Goal: Task Accomplishment & Management: Complete application form

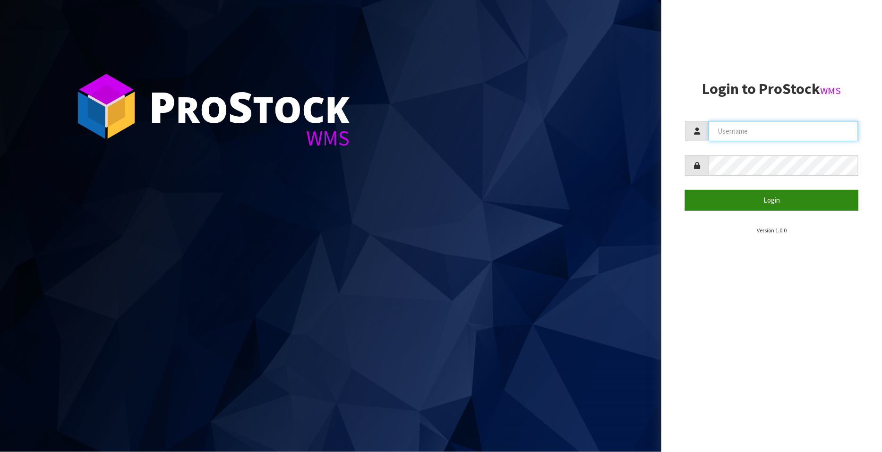
type input "FLOWAPAC"
click at [799, 197] on button "Login" at bounding box center [771, 200] width 173 height 20
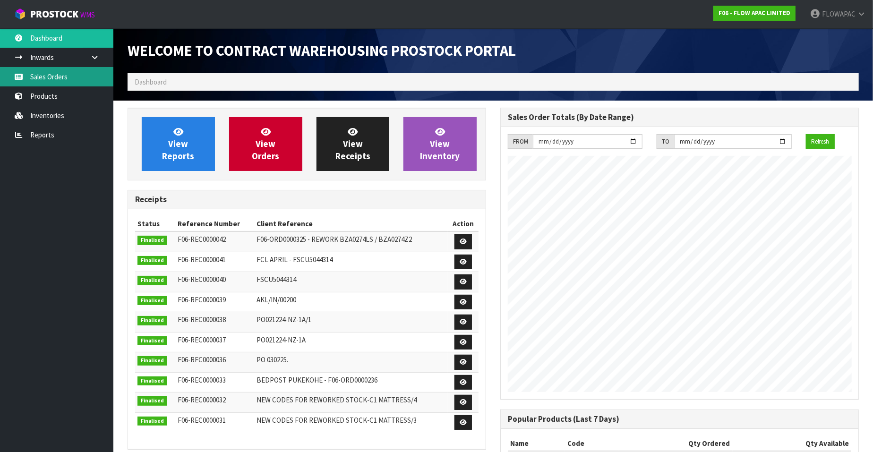
scroll to position [385, 373]
click at [80, 78] on link "Sales Orders" at bounding box center [56, 76] width 113 height 19
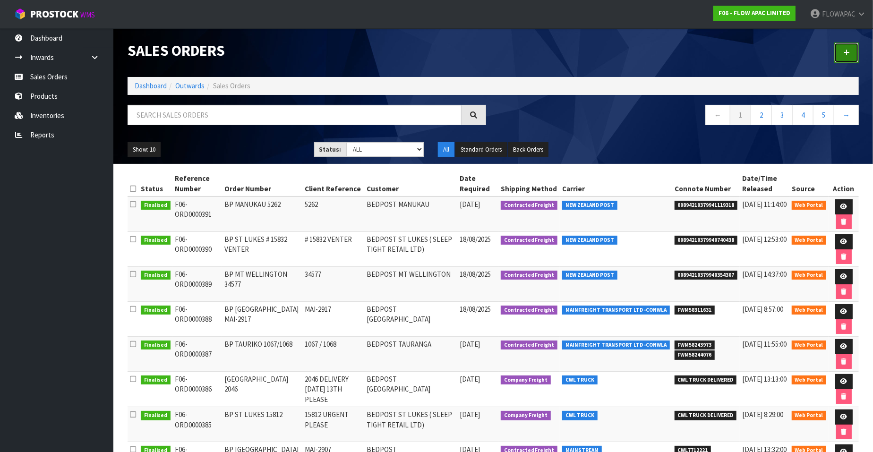
click at [844, 55] on icon at bounding box center [847, 52] width 7 height 7
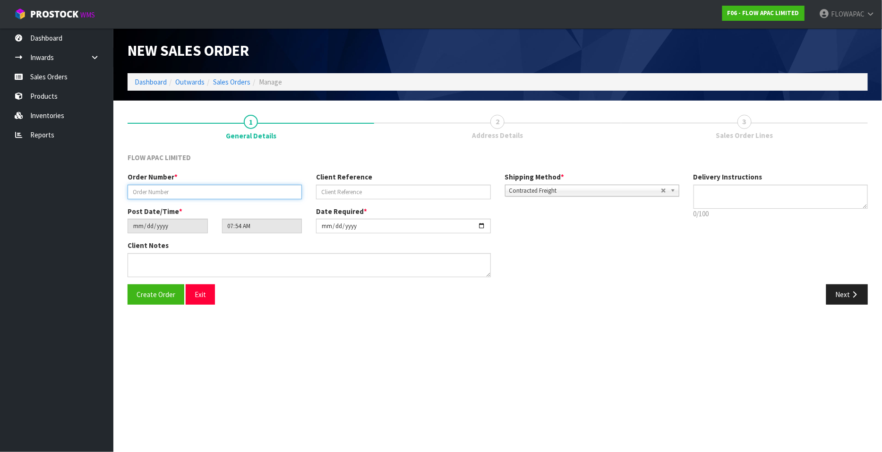
click at [200, 185] on input "text" at bounding box center [215, 192] width 174 height 15
type input "[GEOGRAPHIC_DATA] 2067"
type input "2067 DELIVERY [DATE] PLEASE"
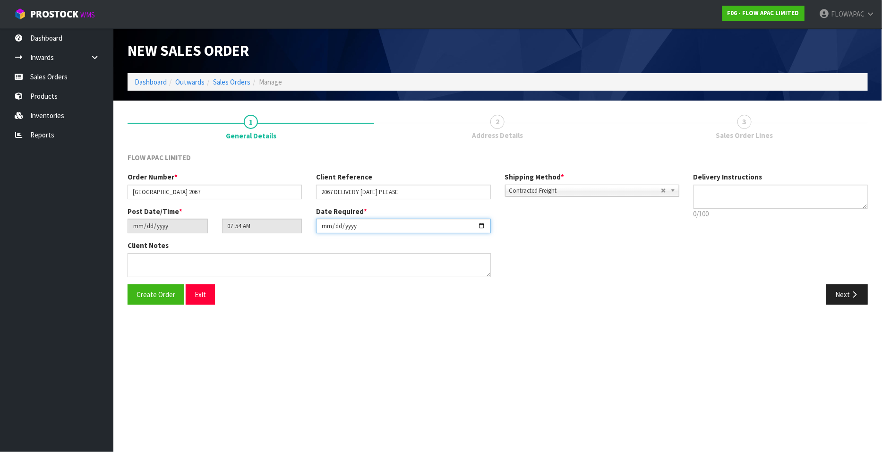
click at [481, 224] on input "[DATE]" at bounding box center [403, 226] width 174 height 15
type input "[DATE]"
click at [718, 193] on textarea at bounding box center [781, 197] width 174 height 24
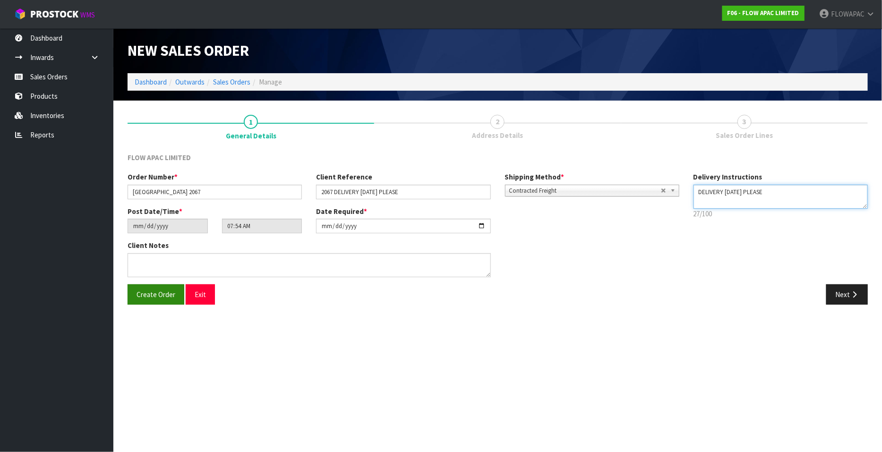
type textarea "DELIVERY [DATE] PLEASE"
click at [147, 296] on span "Create Order" at bounding box center [156, 294] width 39 height 9
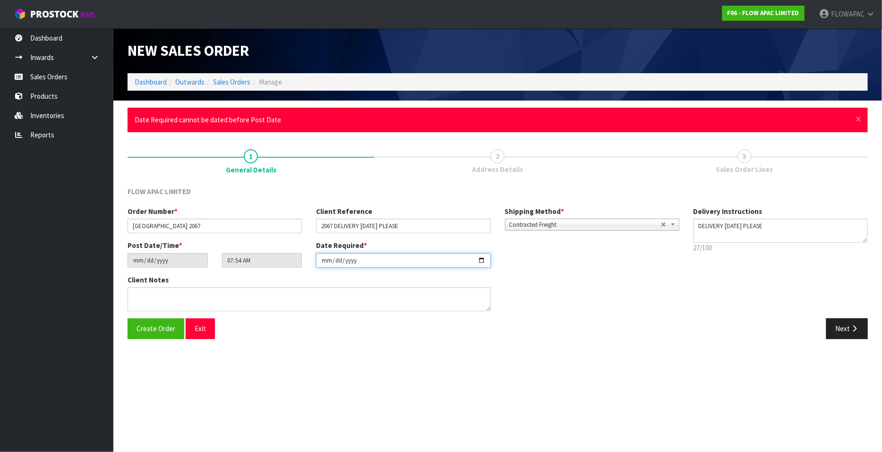
click at [482, 259] on input "[DATE]" at bounding box center [403, 260] width 174 height 15
type input "[DATE]"
click at [156, 325] on span "Create Order" at bounding box center [156, 328] width 39 height 9
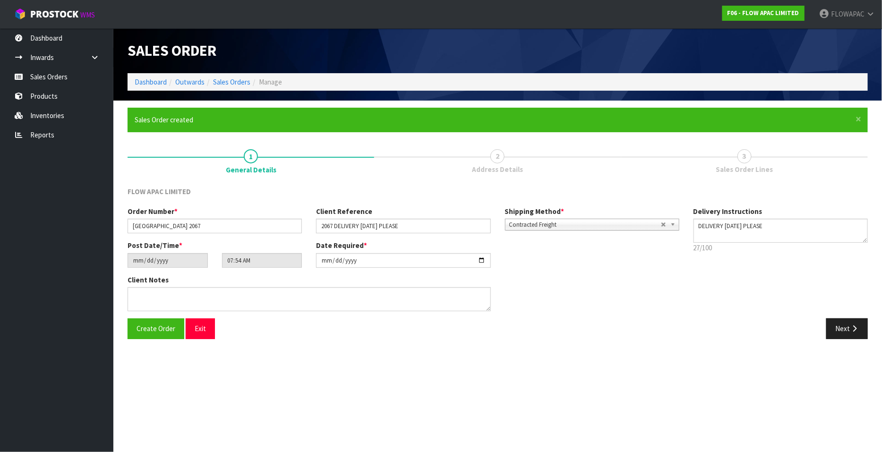
type input "09:54:00.000"
click at [848, 328] on button "Next" at bounding box center [848, 329] width 42 height 20
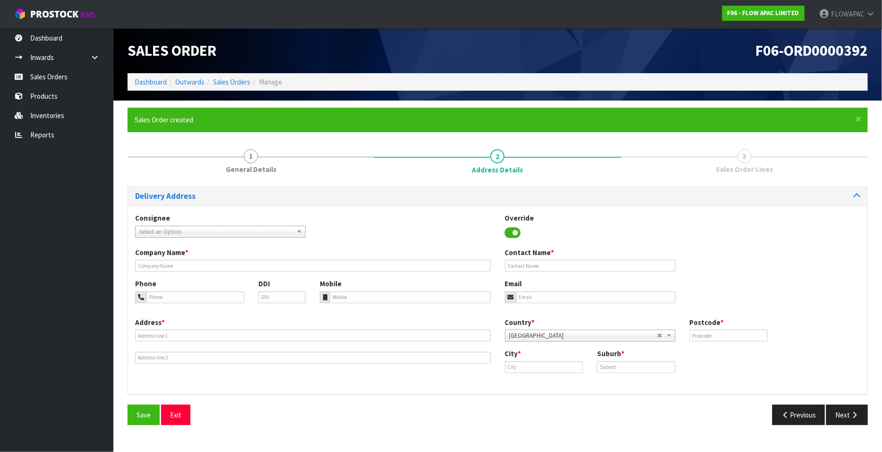
click at [230, 229] on span "Select an Option" at bounding box center [216, 231] width 154 height 11
type input "bedpost wai"
click at [218, 259] on li "BEDPOSGF4 - BEDPOST [PERSON_NAME][GEOGRAPHIC_DATA]" at bounding box center [221, 262] width 166 height 19
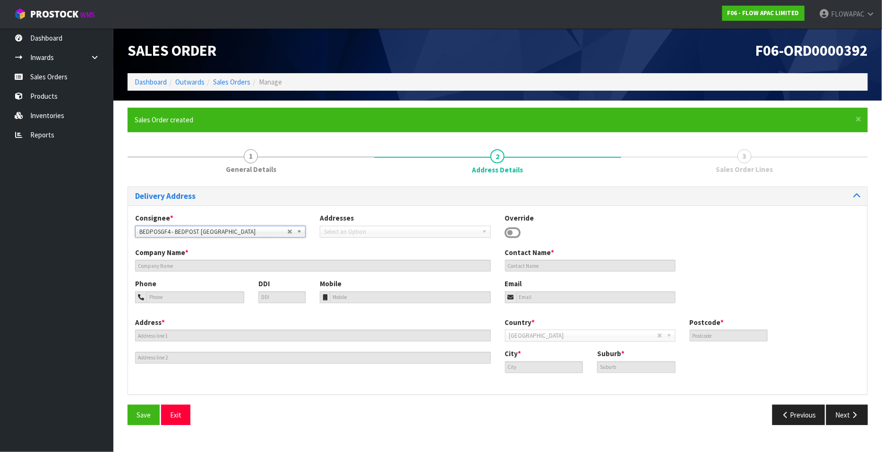
type input "BEDPOST [GEOGRAPHIC_DATA]"
type input "[PERSON_NAME]"
type input "[EMAIL_ADDRESS][DOMAIN_NAME]"
type input "[STREET_ADDRESS]"
type input "0627"
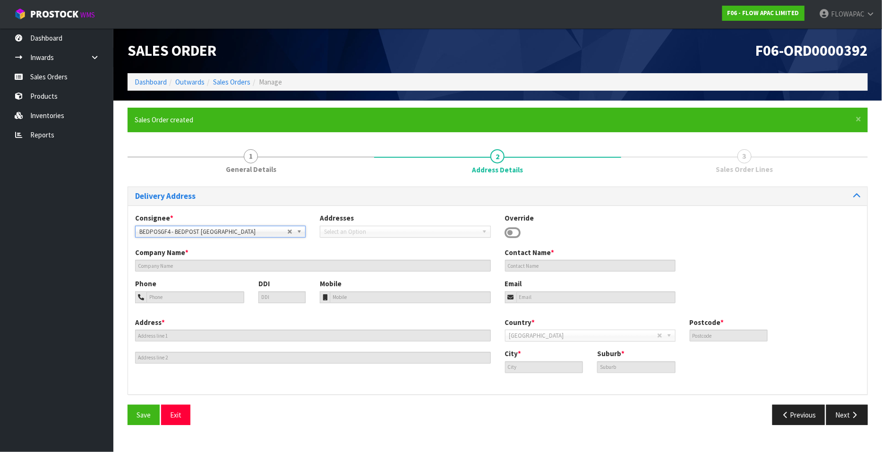
type input "[GEOGRAPHIC_DATA]"
click at [149, 414] on span "Save" at bounding box center [144, 415] width 14 height 9
click at [853, 413] on icon "button" at bounding box center [854, 415] width 9 height 7
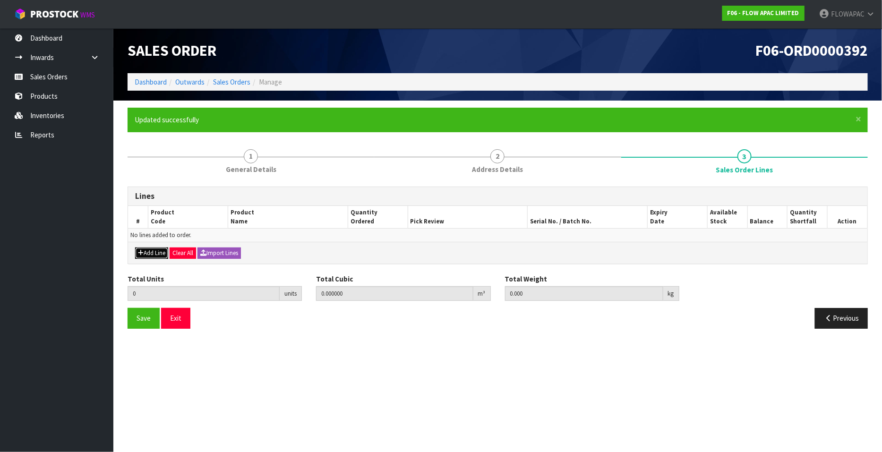
click at [151, 256] on button "Add Line" at bounding box center [151, 253] width 33 height 11
type input "0"
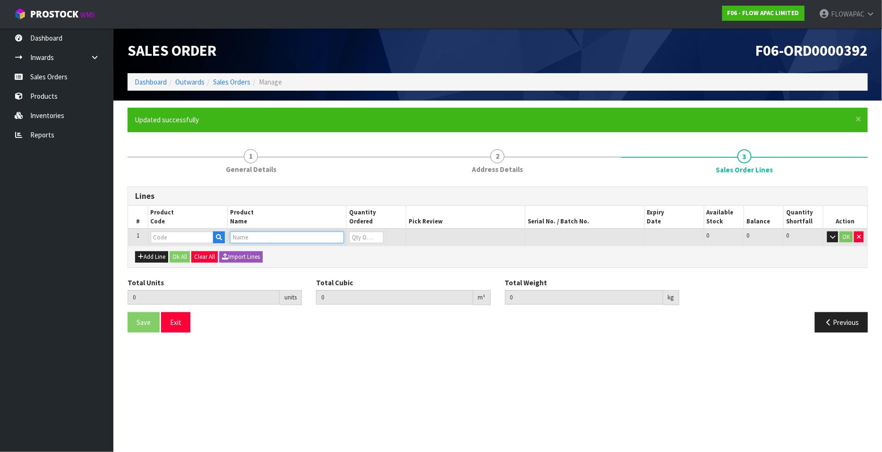
click at [271, 238] on input "text" at bounding box center [287, 238] width 114 height 12
type input "M3 CHASSIS"
click at [293, 255] on link "M3 CHASSIS KING" at bounding box center [280, 253] width 98 height 13
type input "M3 CHASSIS KING"
type input "0.000000"
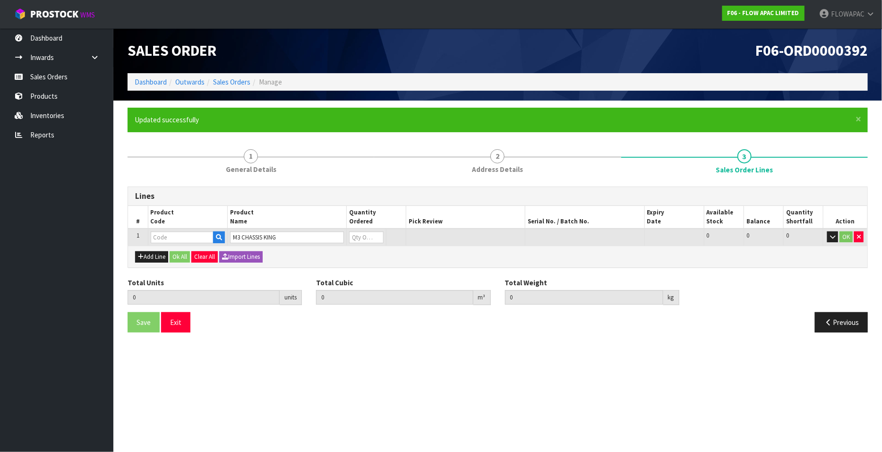
type input "0.000"
type input "BZM302W61"
type input "0"
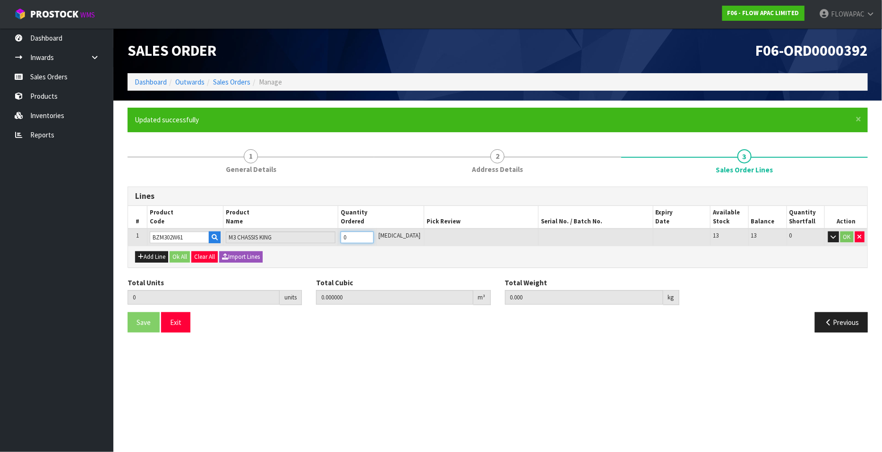
type input "1"
type input "0.195624"
type input "18"
type input "1"
click at [374, 234] on input "1" at bounding box center [357, 238] width 33 height 12
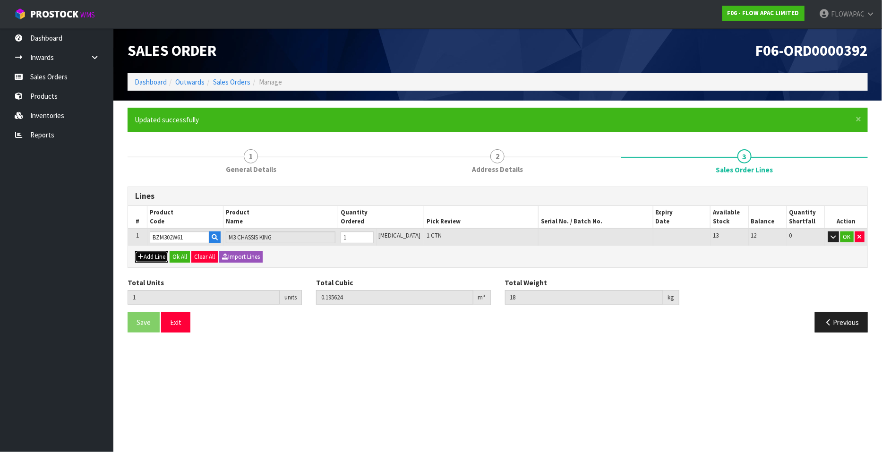
click at [151, 259] on button "Add Line" at bounding box center [151, 256] width 33 height 11
type input "0"
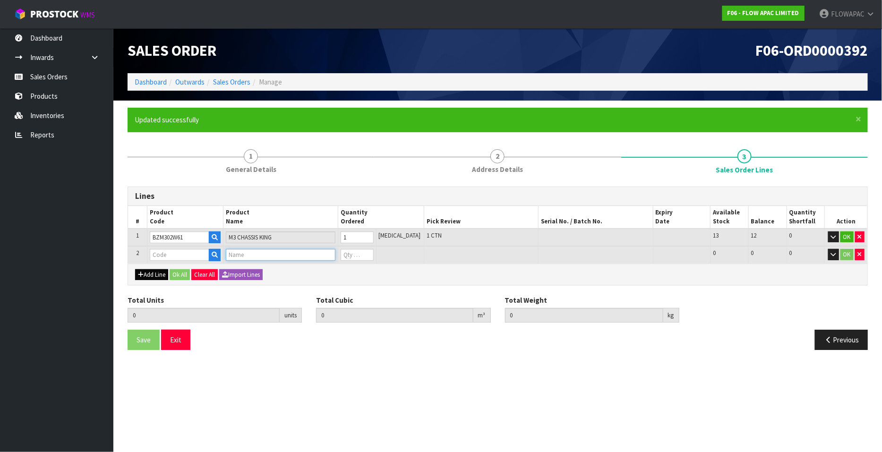
click at [255, 257] on input "text" at bounding box center [280, 255] width 109 height 12
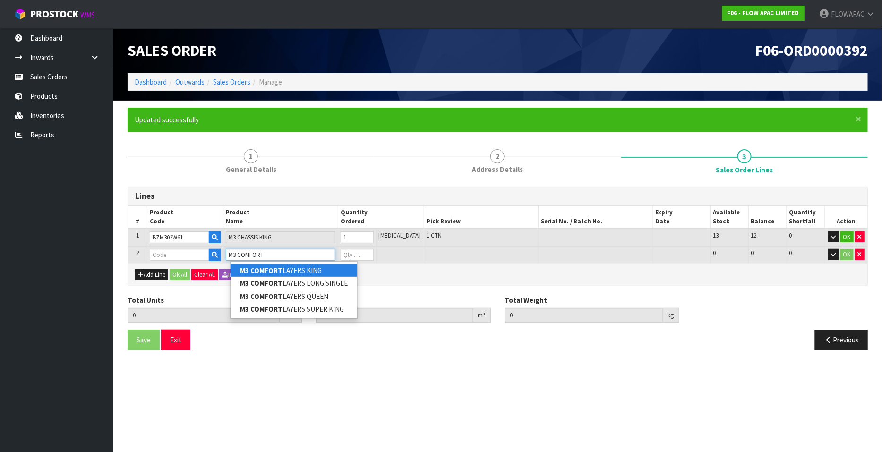
type input "M3 COMFORT"
click at [320, 272] on link "M3 COMFORT LAYERS KING" at bounding box center [294, 270] width 127 height 13
type input "M3 COMFORT LAYERS KING"
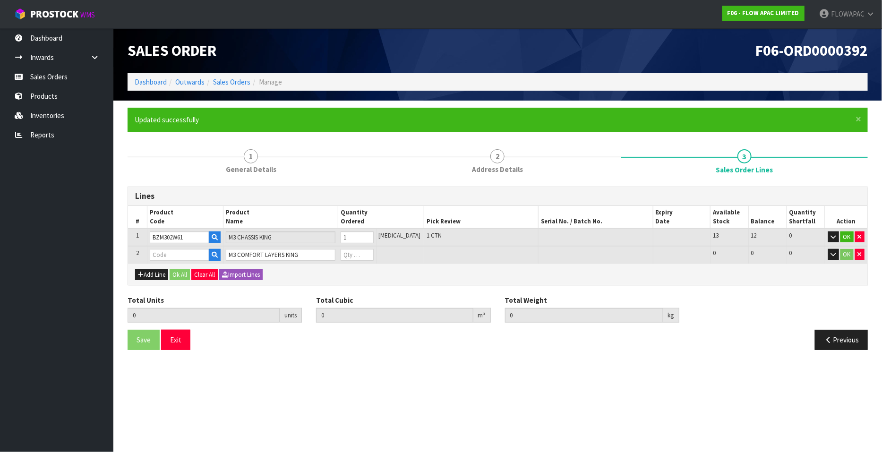
type input "1"
type input "0.195624"
type input "18"
type input "BZM302W61A"
type input "0"
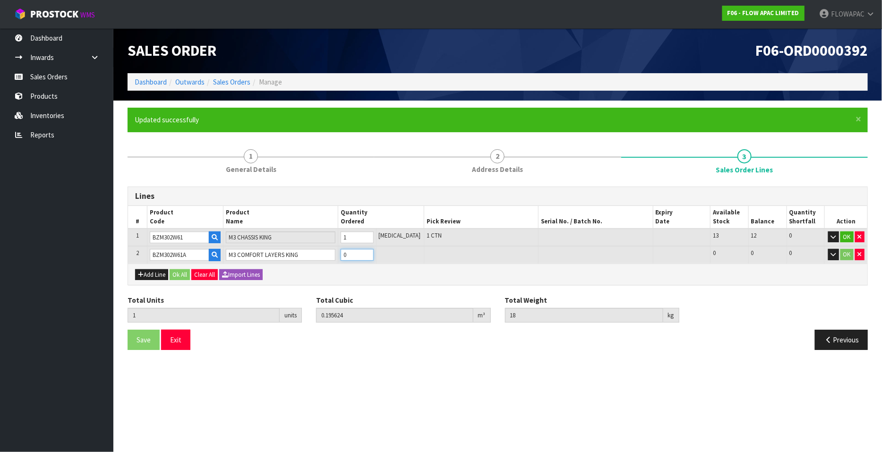
type input "2"
type input "0.260208"
type input "31"
type input "1"
click at [374, 252] on input "1" at bounding box center [357, 255] width 33 height 12
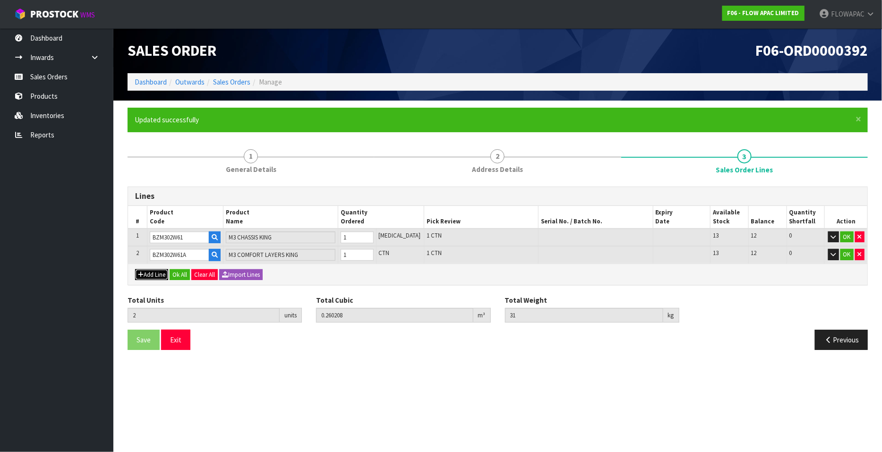
click at [145, 272] on button "Add Line" at bounding box center [151, 274] width 33 height 11
type input "0"
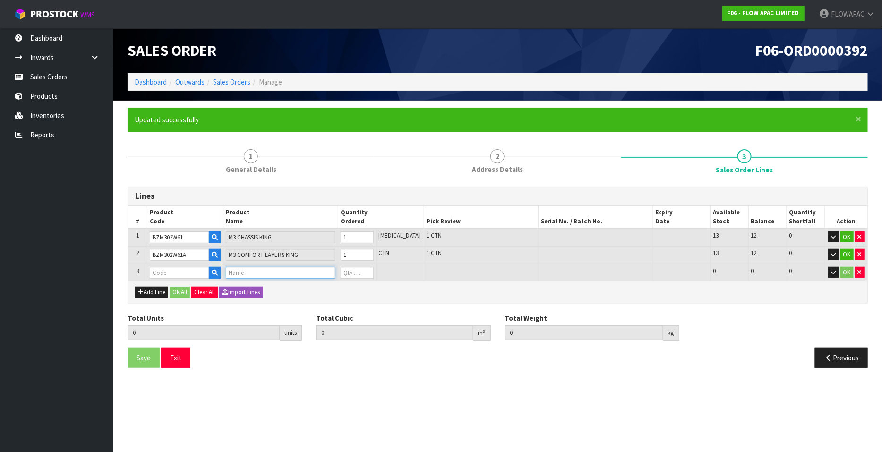
click at [243, 275] on input "text" at bounding box center [280, 273] width 109 height 12
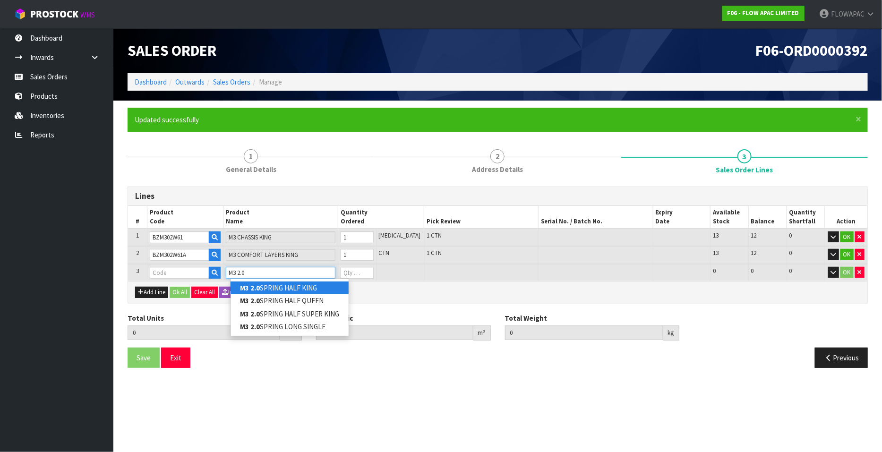
type input "M3 2.0"
click at [319, 286] on link "M3 2.0 SPRING HALF KING" at bounding box center [290, 288] width 118 height 13
type input "M3 2.0 SPRING HALF KING"
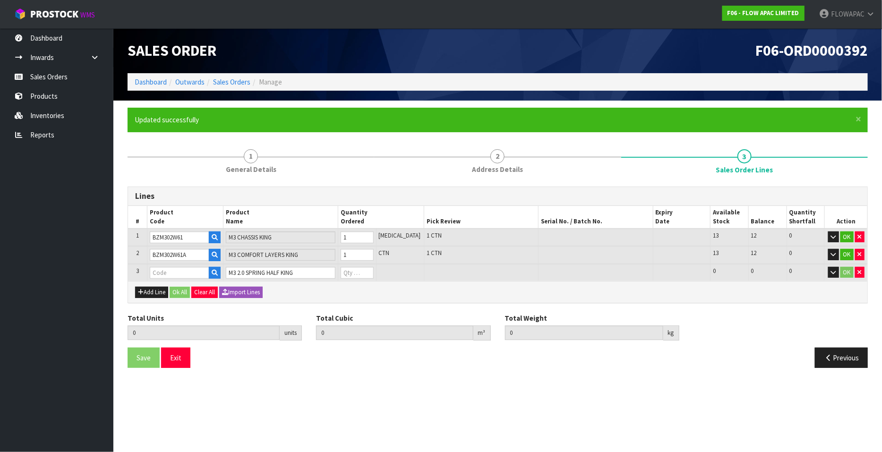
type input "2"
type input "0.260208"
type input "31"
type input "BZM303W61Y"
type input "0"
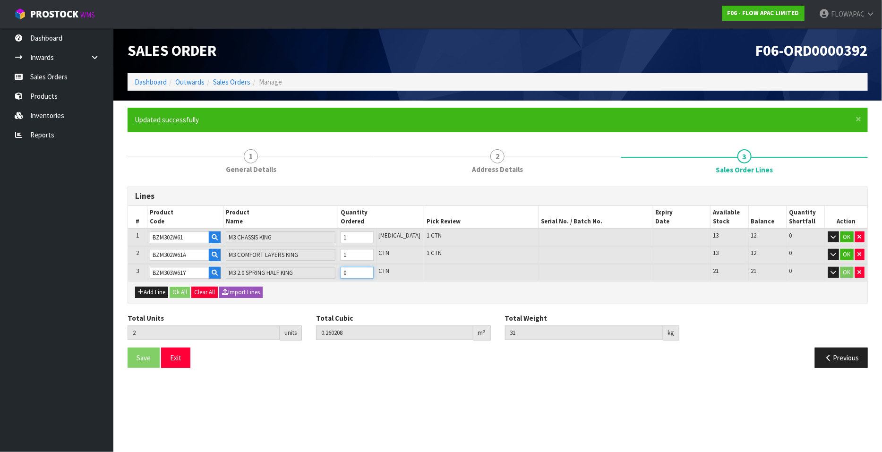
type input "3"
type input "0.323388"
type input "44"
type input "1"
click at [374, 269] on input "1" at bounding box center [357, 273] width 33 height 12
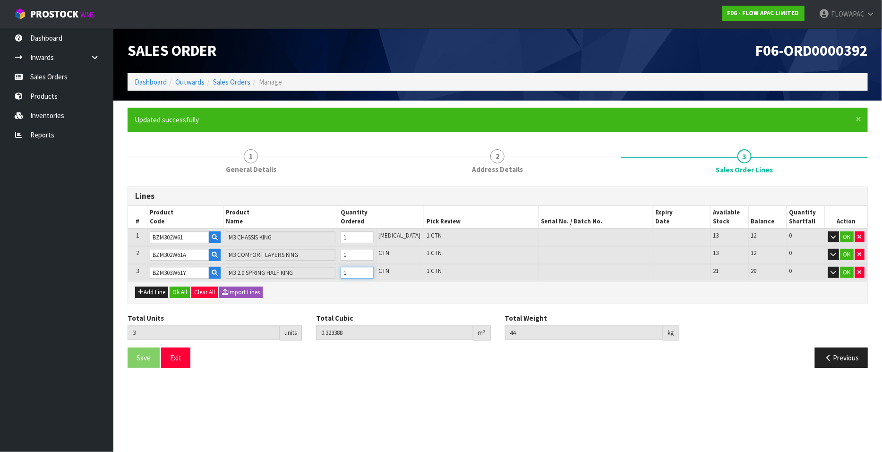
type input "4"
type input "0.386568"
type input "57"
type input "2"
click at [374, 269] on input "2" at bounding box center [357, 273] width 33 height 12
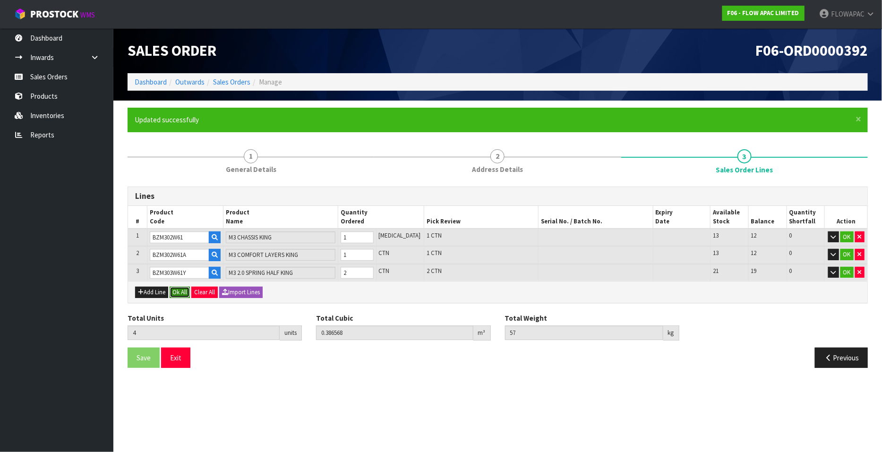
click at [187, 289] on button "Ok All" at bounding box center [180, 292] width 20 height 11
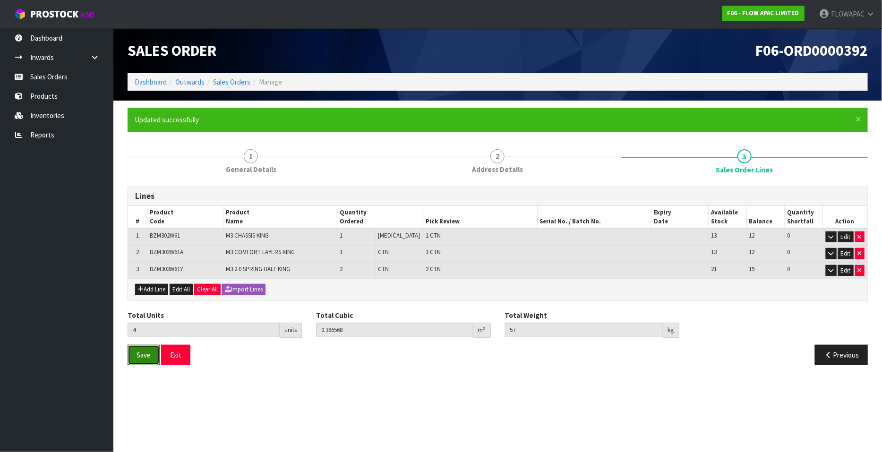
click at [150, 354] on span "Save" at bounding box center [144, 355] width 14 height 9
click at [187, 353] on button "Exit" at bounding box center [175, 355] width 29 height 20
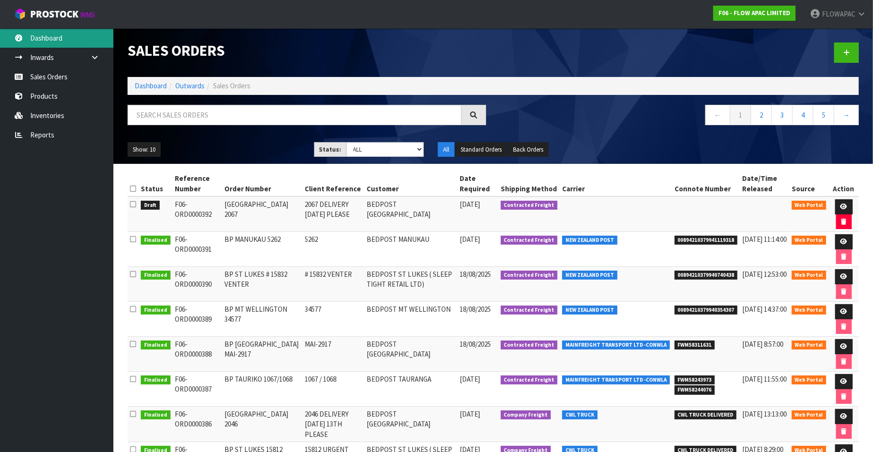
click at [64, 43] on link "Dashboard" at bounding box center [56, 37] width 113 height 19
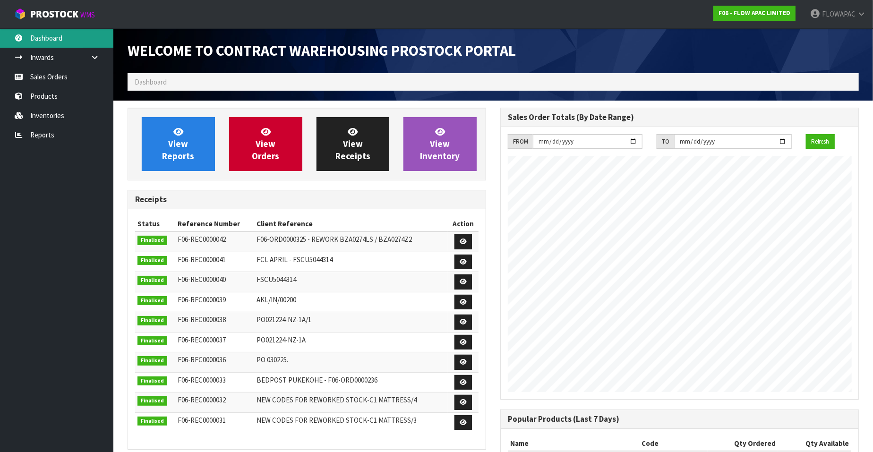
scroll to position [415, 373]
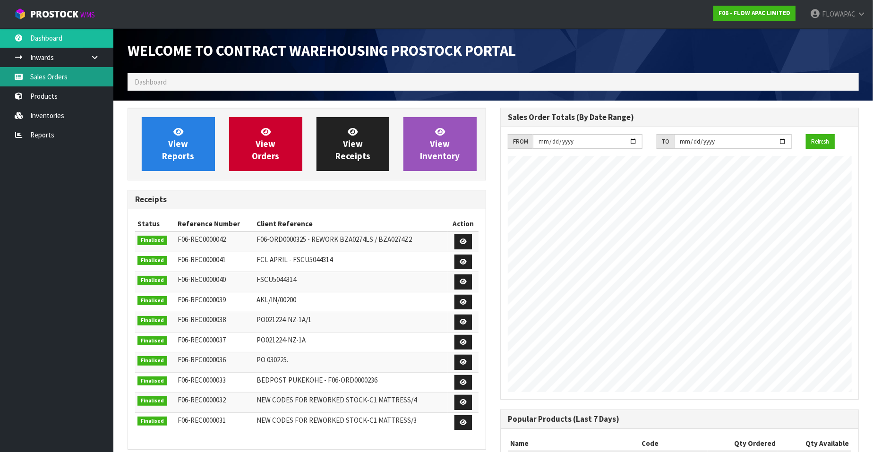
click at [52, 81] on link "Sales Orders" at bounding box center [56, 76] width 113 height 19
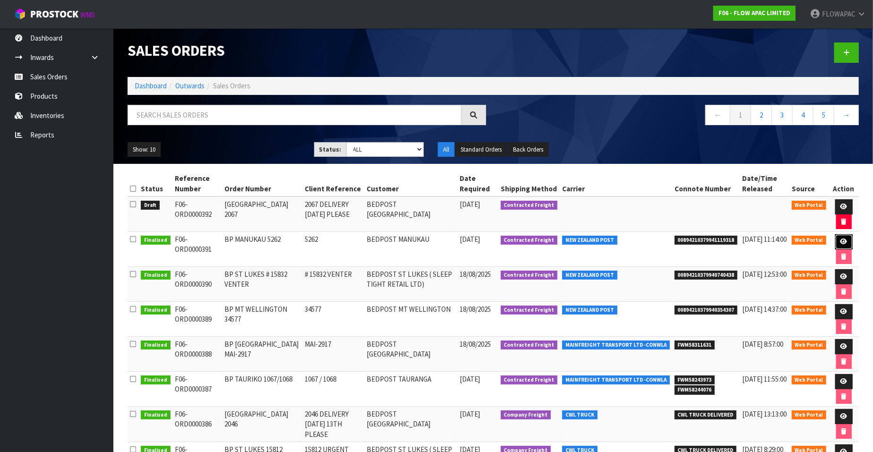
click at [846, 240] on icon at bounding box center [844, 242] width 7 height 6
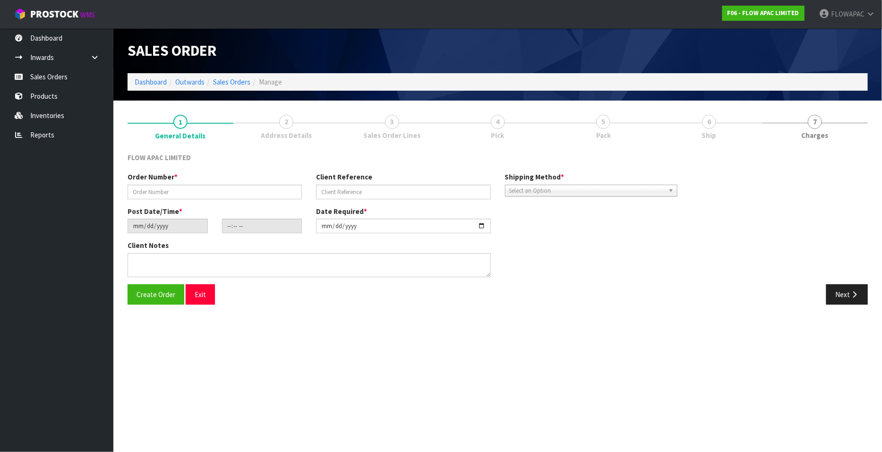
type input "BP MANUKAU 5262"
type input "5262"
type input "[DATE]"
type input "17:05:00.000"
type input "[DATE]"
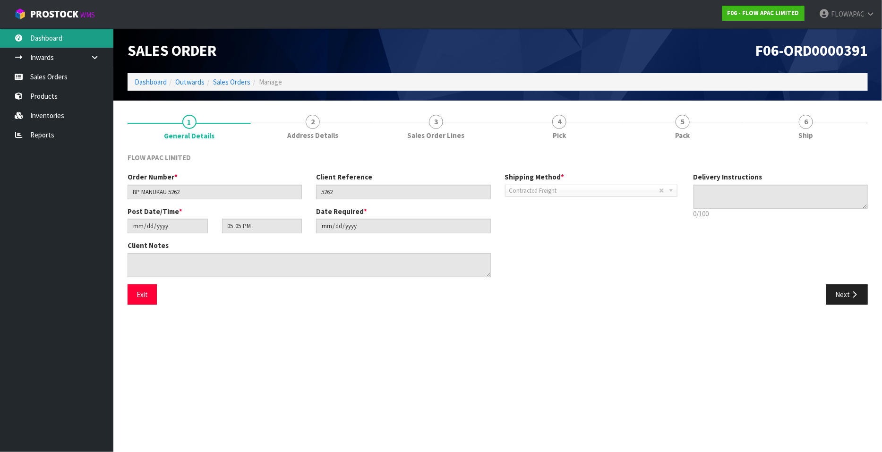
click at [44, 41] on link "Dashboard" at bounding box center [56, 37] width 113 height 19
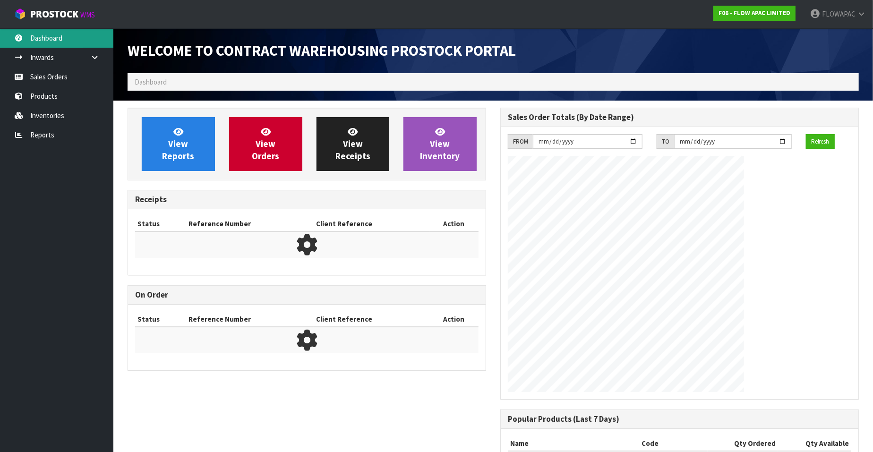
scroll to position [415, 373]
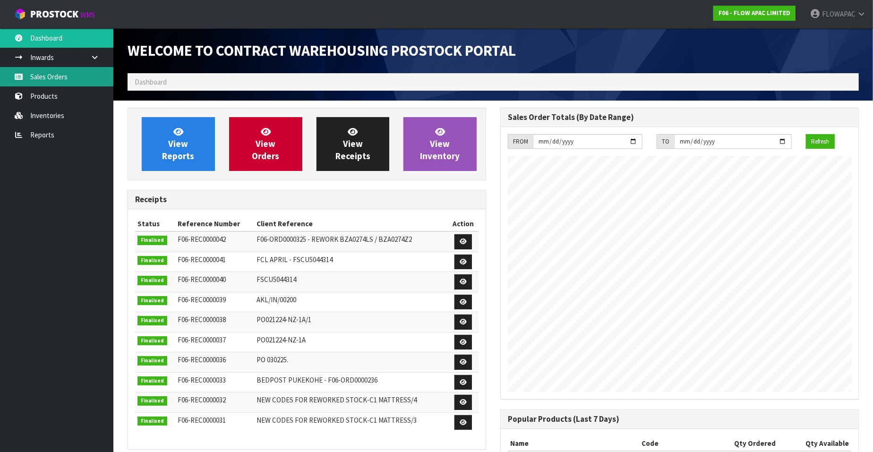
click at [57, 76] on link "Sales Orders" at bounding box center [56, 76] width 113 height 19
